Goal: Information Seeking & Learning: Learn about a topic

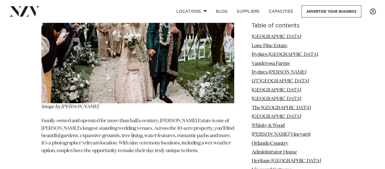
scroll to position [8377, 0]
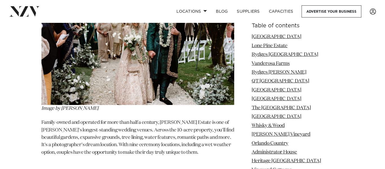
drag, startPoint x: 36, startPoint y: 40, endPoint x: 195, endPoint y: 47, distance: 159.0
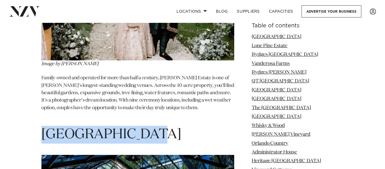
scroll to position [8423, 0]
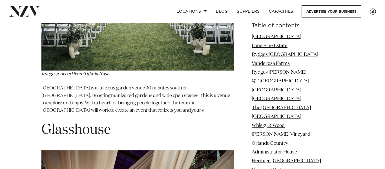
scroll to position [7759, 0]
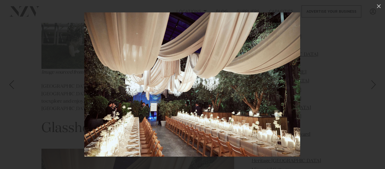
click at [28, 72] on div at bounding box center [192, 84] width 385 height 169
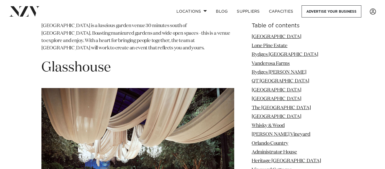
scroll to position [7822, 0]
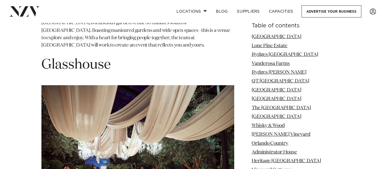
drag, startPoint x: 140, startPoint y: 93, endPoint x: 193, endPoint y: 93, distance: 53.6
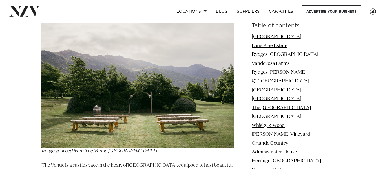
scroll to position [10740, 0]
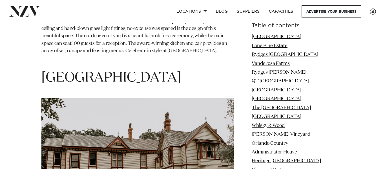
scroll to position [13645, 0]
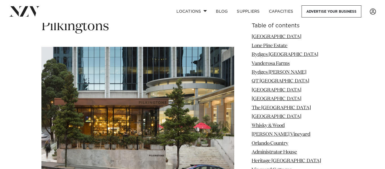
scroll to position [13392, 0]
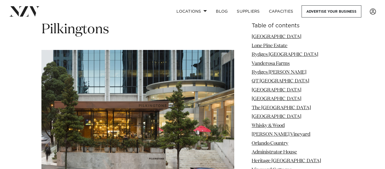
drag, startPoint x: 41, startPoint y: 47, endPoint x: 143, endPoint y: 33, distance: 103.4
copy span "Riccarton House"
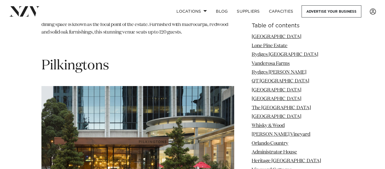
scroll to position [13355, 0]
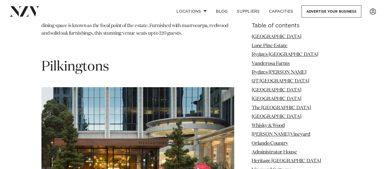
drag, startPoint x: 43, startPoint y: 75, endPoint x: 148, endPoint y: 73, distance: 104.1
copy span "Riccarton House"
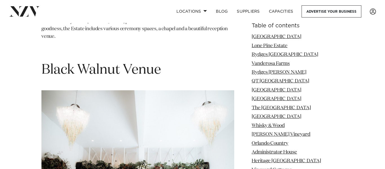
scroll to position [14906, 0]
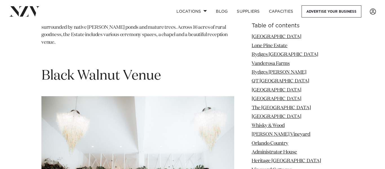
drag, startPoint x: 42, startPoint y: 33, endPoint x: 104, endPoint y: 39, distance: 62.1
copy span "Amisfield"
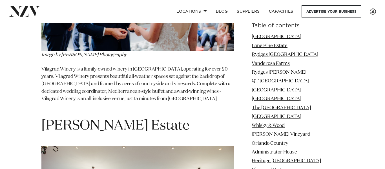
scroll to position [18700, 0]
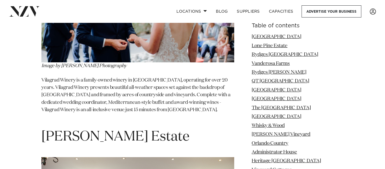
drag, startPoint x: 41, startPoint y: 47, endPoint x: 142, endPoint y: 51, distance: 101.1
copy span "Darjon Vineyard"
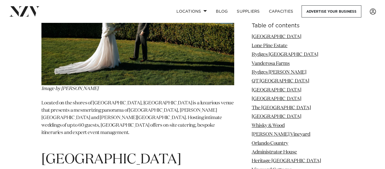
scroll to position [20269, 0]
drag, startPoint x: 44, startPoint y: 43, endPoint x: 207, endPoint y: 35, distance: 163.0
copy span "Waihōanga River Lodge"
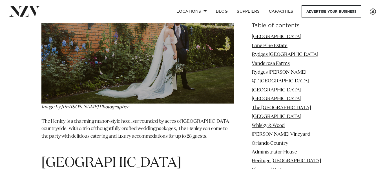
scroll to position [20483, 0]
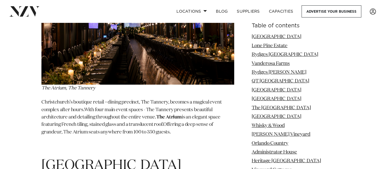
scroll to position [21349, 0]
drag, startPoint x: 165, startPoint y: 46, endPoint x: 50, endPoint y: 51, distance: 115.5
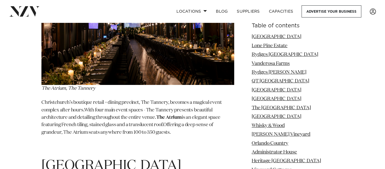
drag, startPoint x: 43, startPoint y: 48, endPoint x: 176, endPoint y: 43, distance: 132.4
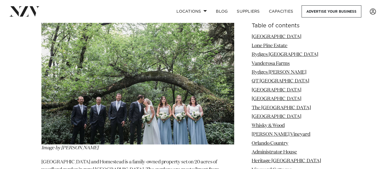
scroll to position [23591, 0]
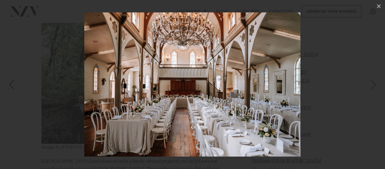
scroll to position [23621, 0]
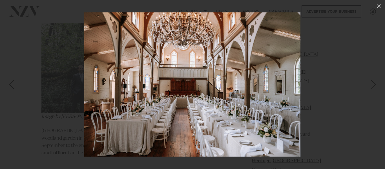
click at [352, 66] on div at bounding box center [192, 84] width 385 height 169
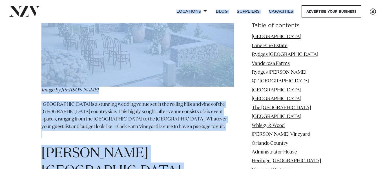
scroll to position [24314, 0]
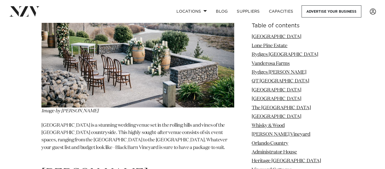
drag, startPoint x: 39, startPoint y: 46, endPoint x: 176, endPoint y: 158, distance: 176.9
copy span "Anam Cara Gardens"
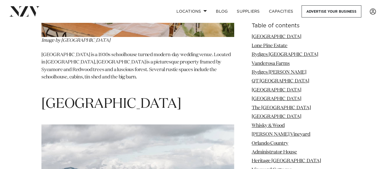
scroll to position [25991, 0]
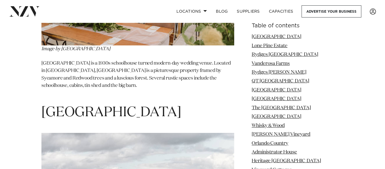
drag, startPoint x: 34, startPoint y: 35, endPoint x: 155, endPoint y: 25, distance: 120.9
copy h1 "Willowbrook Park"
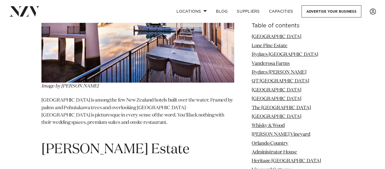
scroll to position [29233, 0]
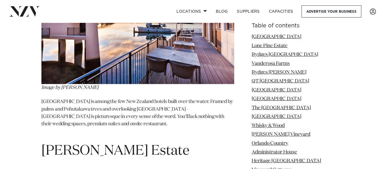
drag, startPoint x: 36, startPoint y: 56, endPoint x: 145, endPoint y: 63, distance: 110.0
copy section "Woodside Estate"
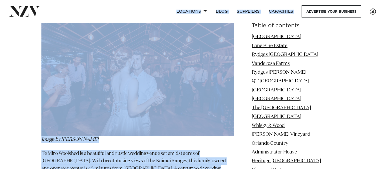
scroll to position [33770, 0]
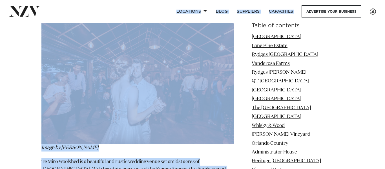
drag, startPoint x: 43, startPoint y: 30, endPoint x: 205, endPoint y: 58, distance: 163.8
copy span "Larnach Castle & Gardens"
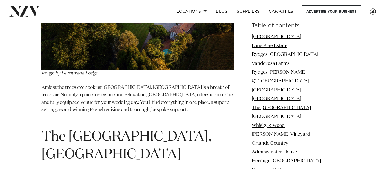
scroll to position [30366, 0]
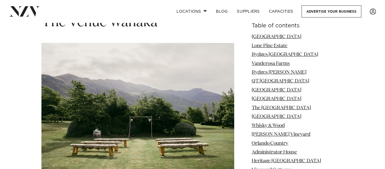
scroll to position [10715, 0]
